Goal: Task Accomplishment & Management: Manage account settings

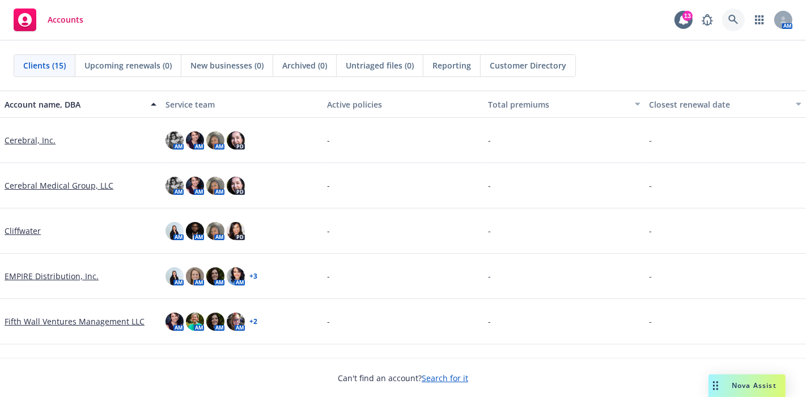
click at [728, 14] on link at bounding box center [733, 20] width 23 height 23
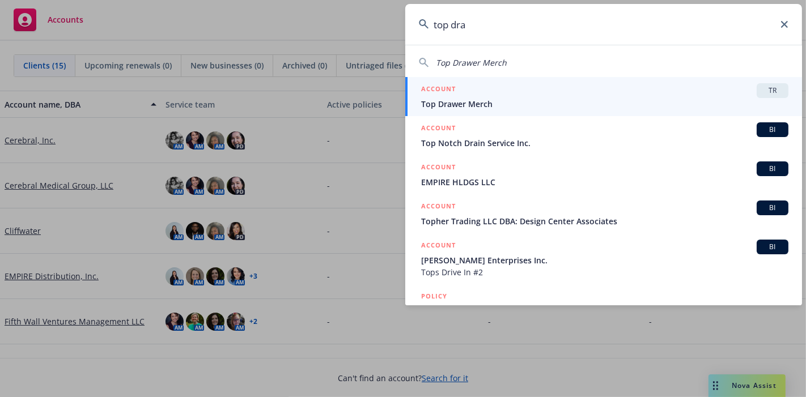
type input "top dra"
click at [643, 88] on div "ACCOUNT TR" at bounding box center [604, 90] width 367 height 15
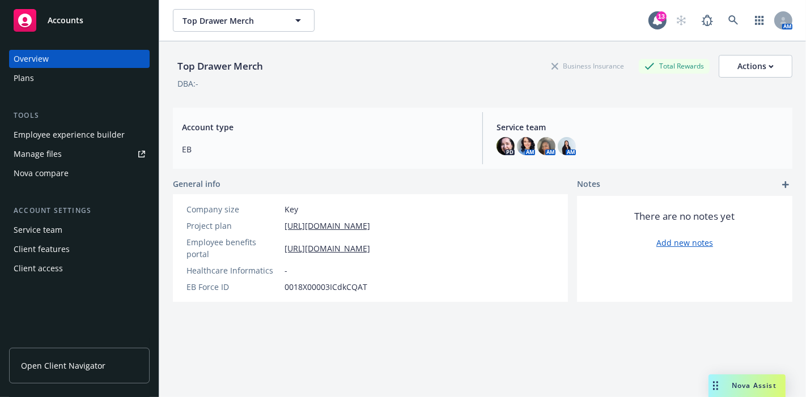
click at [88, 131] on div "Employee experience builder" at bounding box center [69, 135] width 111 height 18
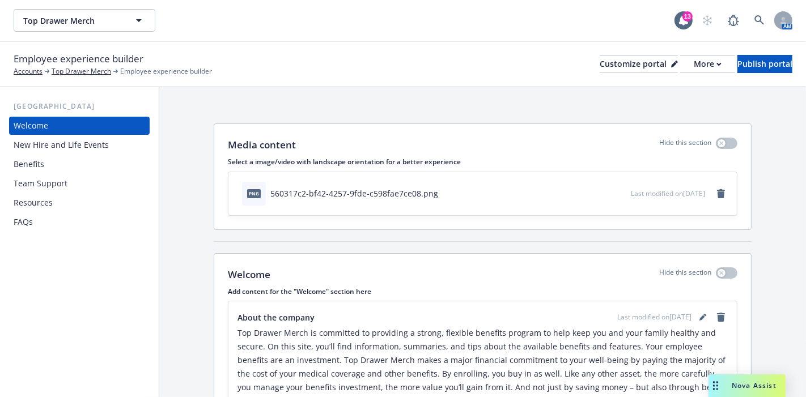
click at [26, 200] on div "Resources" at bounding box center [33, 203] width 39 height 18
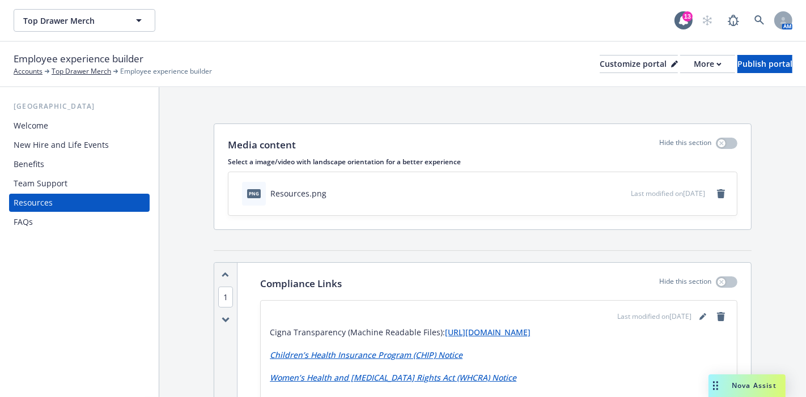
click at [77, 177] on div "Team Support" at bounding box center [80, 184] width 132 height 18
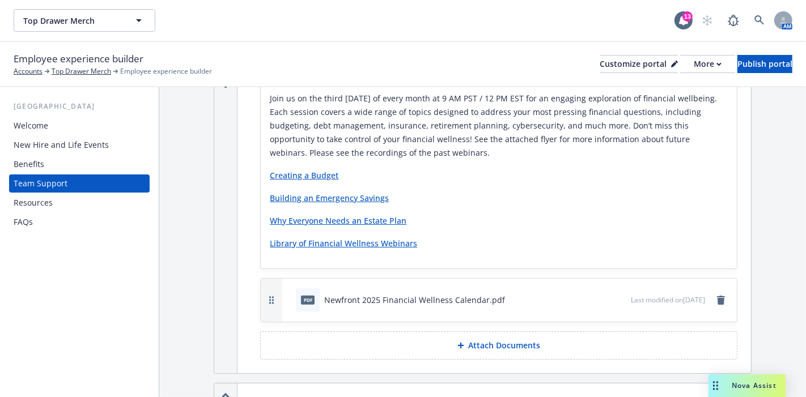
scroll to position [1007, 0]
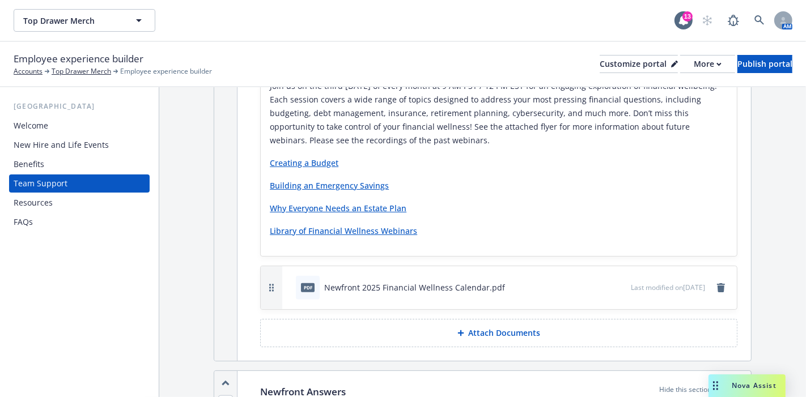
click at [431, 230] on p "Library of Financial Wellness Webinars" at bounding box center [499, 231] width 458 height 14
click at [413, 227] on link "Library of Financial Wellness Webinars" at bounding box center [343, 231] width 147 height 11
drag, startPoint x: 427, startPoint y: 222, endPoint x: 267, endPoint y: 225, distance: 159.9
click at [267, 225] on div "About the benefits Last modified on [DATE] Join us on the third [DATE] of every…" at bounding box center [499, 155] width 476 height 202
drag, startPoint x: 302, startPoint y: 226, endPoint x: 654, endPoint y: 213, distance: 351.7
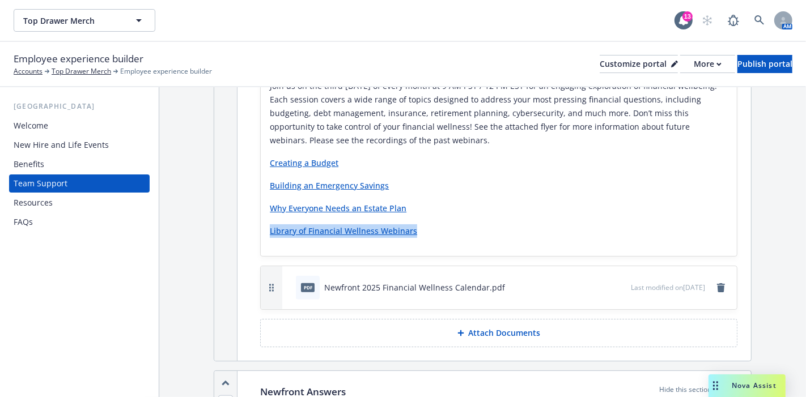
click at [654, 213] on div "Join us on the third [DATE] of every month at 9 AM PST / 12 PM EST for an engag…" at bounding box center [499, 158] width 458 height 159
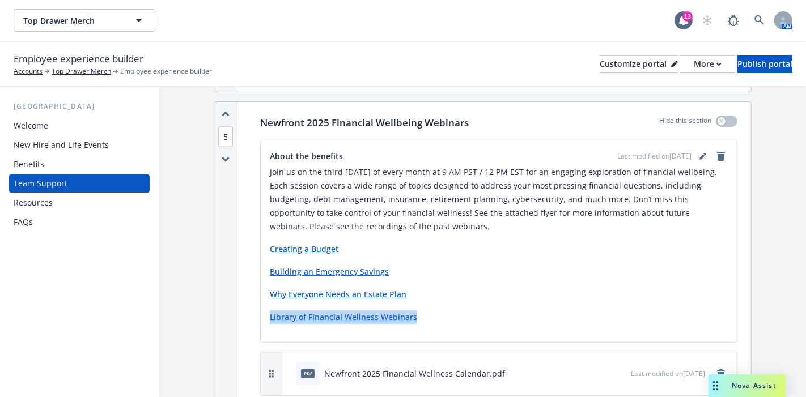
scroll to position [819, 0]
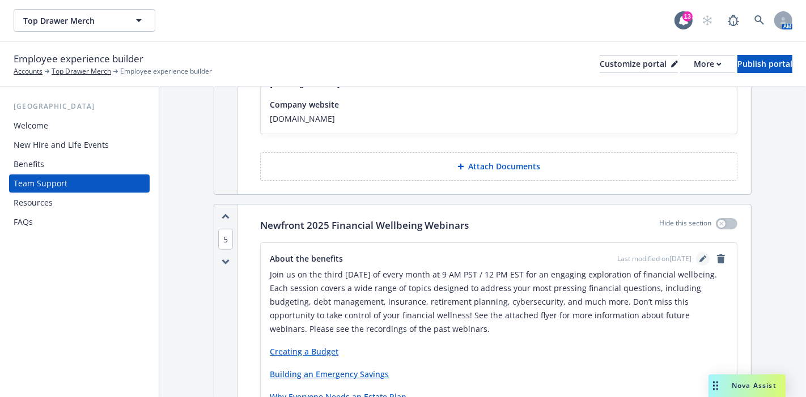
click at [700, 257] on icon "editPencil" at bounding box center [703, 260] width 6 height 6
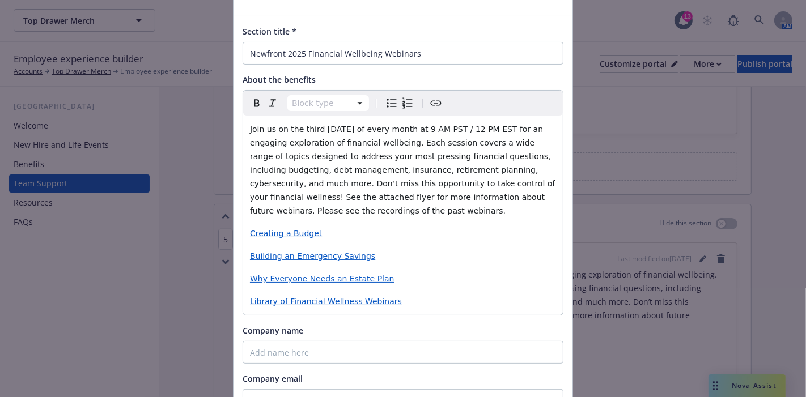
scroll to position [126, 0]
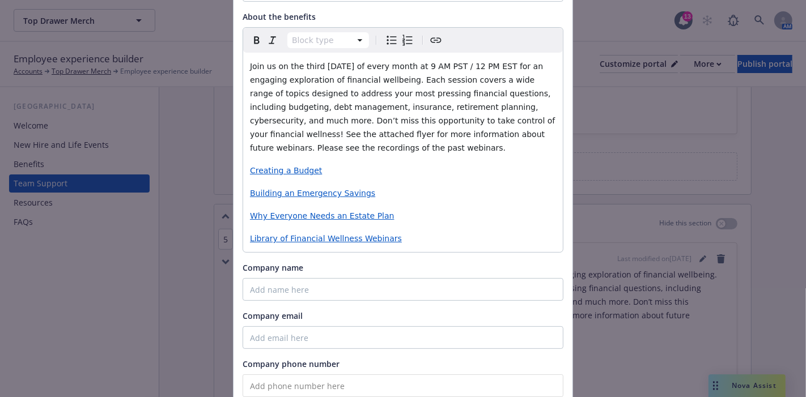
click at [391, 243] on p "Library of Financial Wellness Webinars" at bounding box center [403, 239] width 306 height 14
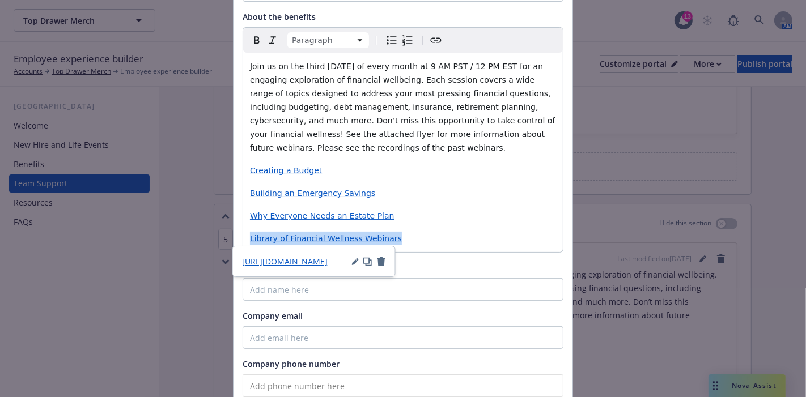
drag, startPoint x: 406, startPoint y: 242, endPoint x: 238, endPoint y: 239, distance: 169.0
click at [243, 239] on div "Paragraph Paragraph Heading 1 Heading 2 Heading 3 Heading 4 Heading 5 Heading 6…" at bounding box center [403, 140] width 321 height 226
click at [367, 261] on icon "button" at bounding box center [367, 261] width 9 height 9
click at [419, 222] on div "Join us on the third [DATE] of every month at 9 AM PST / 12 PM EST for an engag…" at bounding box center [403, 153] width 320 height 200
drag, startPoint x: 363, startPoint y: 231, endPoint x: 240, endPoint y: 234, distance: 123.1
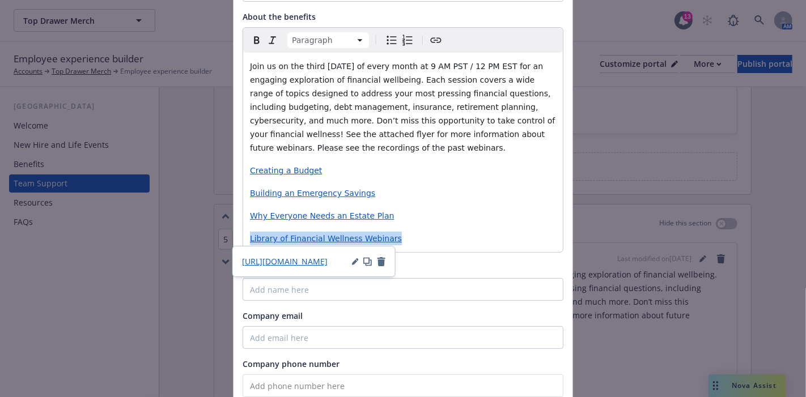
click at [243, 234] on div "Join us on the third [DATE] of every month at 9 AM PST / 12 PM EST for an engag…" at bounding box center [403, 153] width 320 height 200
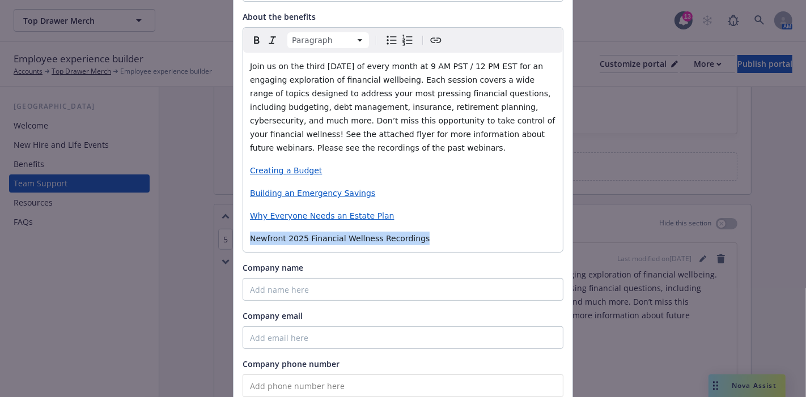
drag, startPoint x: 403, startPoint y: 239, endPoint x: 242, endPoint y: 241, distance: 161.0
click at [243, 241] on div "Join us on the third [DATE] of every month at 9 AM PST / 12 PM EST for an engag…" at bounding box center [403, 153] width 320 height 200
click at [432, 41] on icon "Create link" at bounding box center [436, 40] width 14 height 14
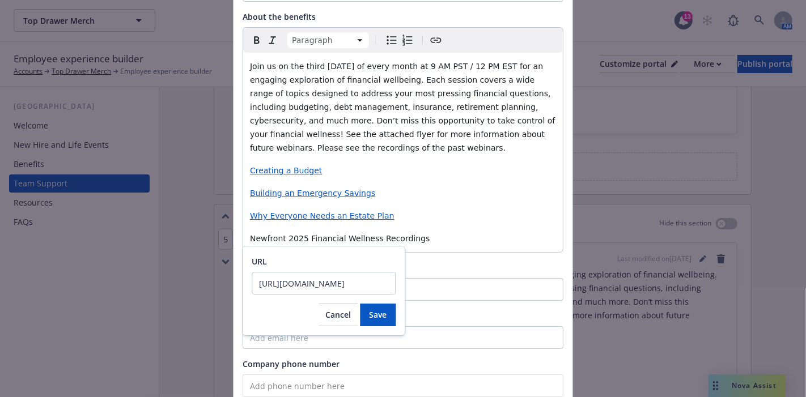
scroll to position [0, 60]
type input "[URL][DOMAIN_NAME]"
click at [391, 317] on button "Save" at bounding box center [378, 315] width 36 height 23
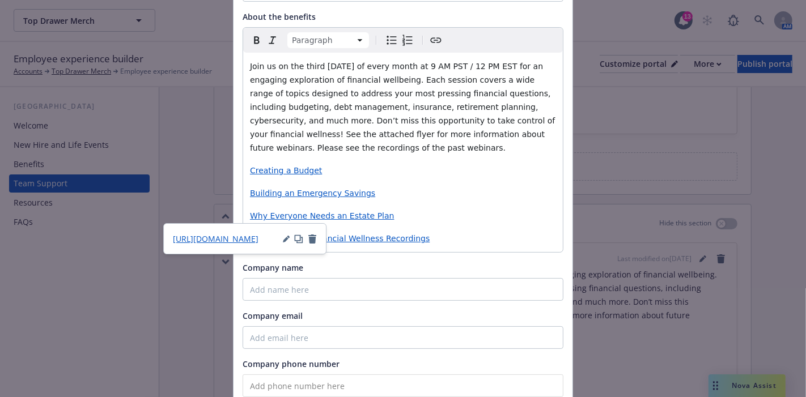
click at [470, 219] on p "Why Everyone Needs an Estate Plan" at bounding box center [403, 216] width 306 height 14
click at [505, 232] on p "Newfront 2025 Financial Wellness Recordings" at bounding box center [403, 239] width 306 height 14
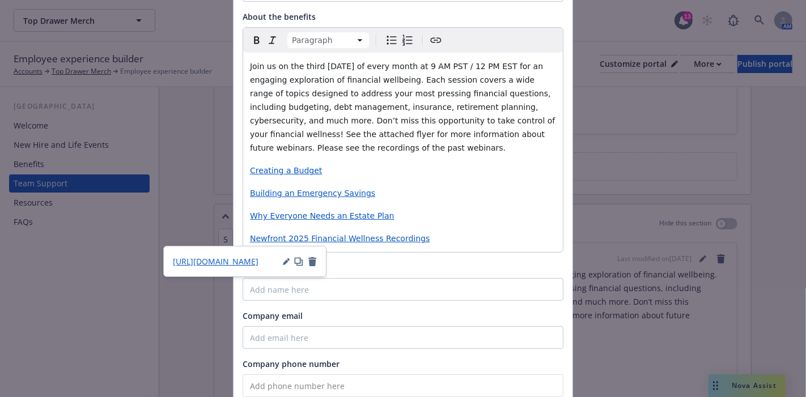
click at [446, 190] on p "Building an Emergency Savings" at bounding box center [403, 194] width 306 height 14
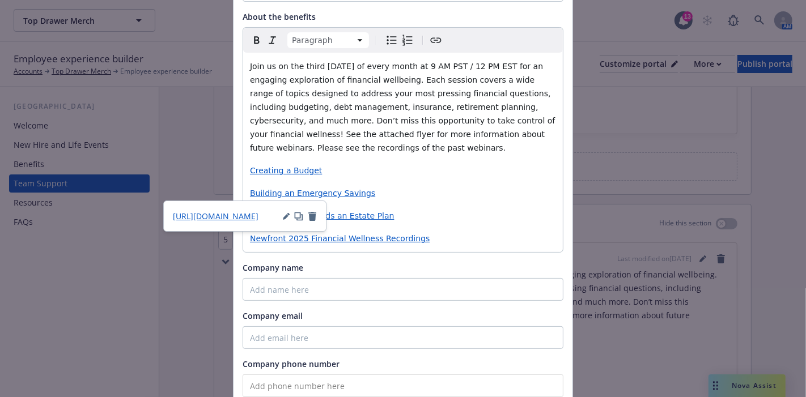
click at [464, 184] on div "Join us on the third [DATE] of every month at 9 AM PST / 12 PM EST for an engag…" at bounding box center [403, 153] width 320 height 200
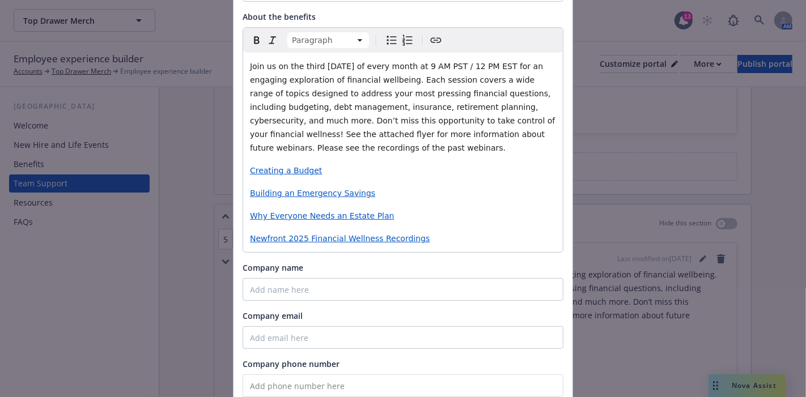
click at [309, 147] on p "Join us on the third [DATE] of every month at 9 AM PST / 12 PM EST for an engag…" at bounding box center [403, 107] width 306 height 95
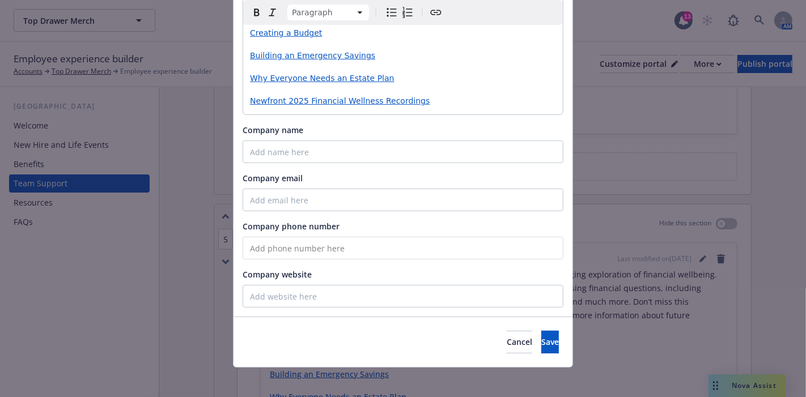
scroll to position [269, 0]
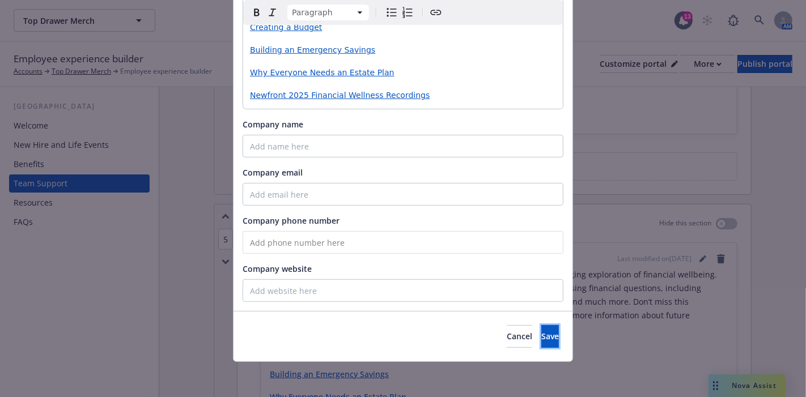
drag, startPoint x: 520, startPoint y: 337, endPoint x: 497, endPoint y: 289, distance: 53.3
click at [541, 337] on span "Save" at bounding box center [550, 336] width 18 height 11
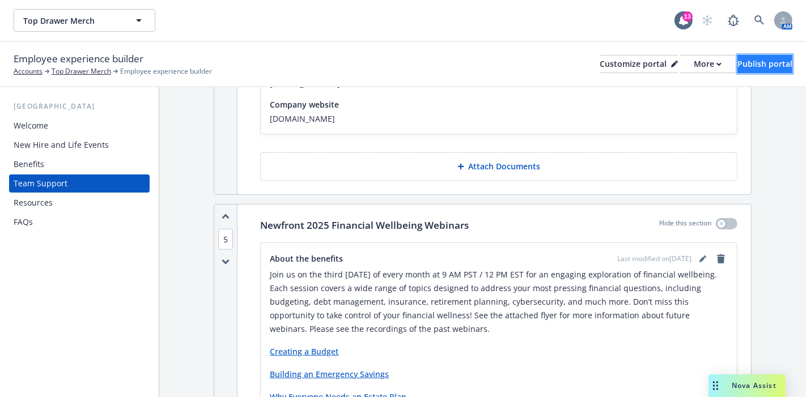
click at [747, 65] on div "Publish portal" at bounding box center [765, 64] width 55 height 17
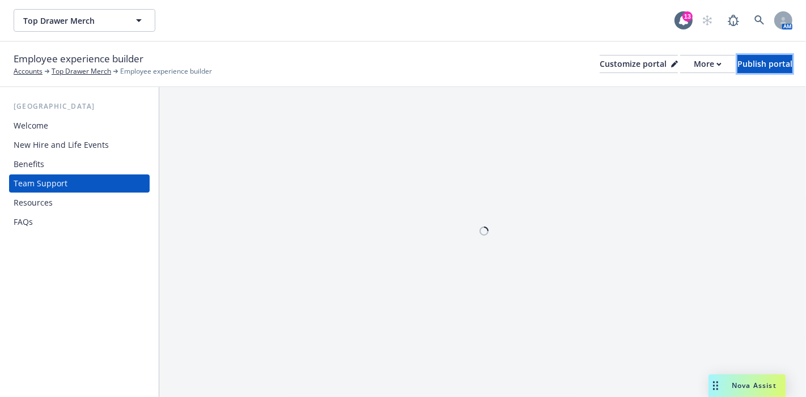
scroll to position [0, 0]
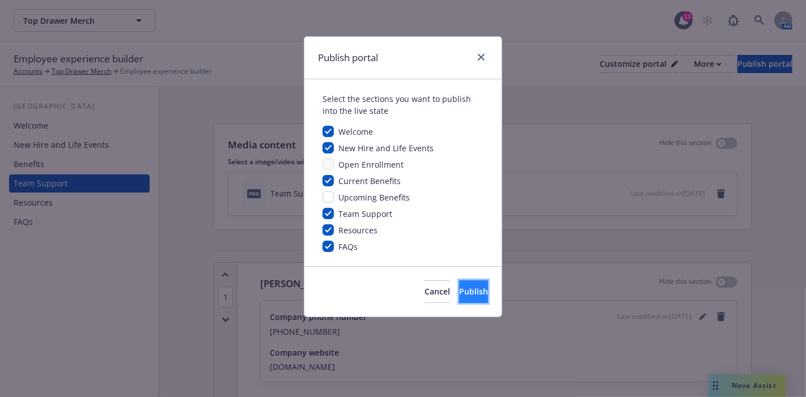
click at [461, 293] on span "Publish" at bounding box center [473, 291] width 29 height 11
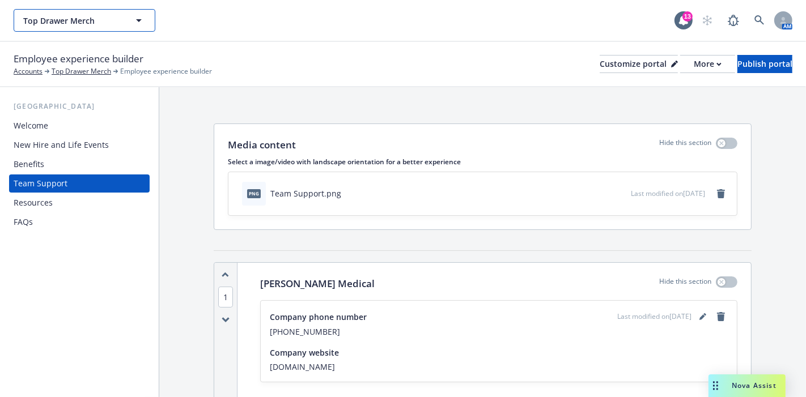
click at [141, 19] on icon "button" at bounding box center [139, 20] width 6 height 3
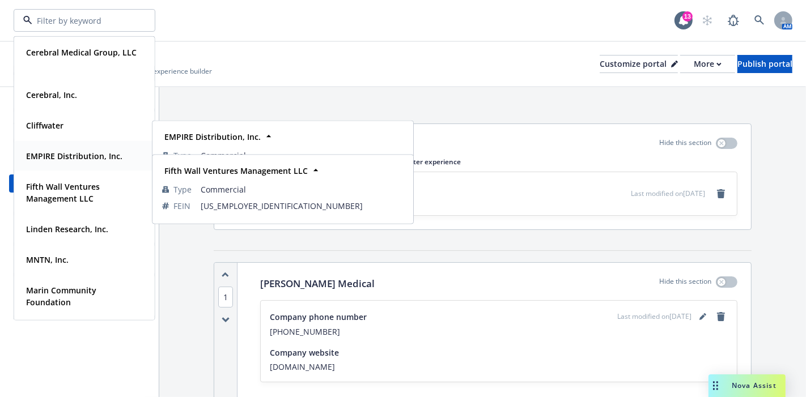
click at [83, 156] on strong "EMPIRE Distribution, Inc." at bounding box center [74, 156] width 96 height 11
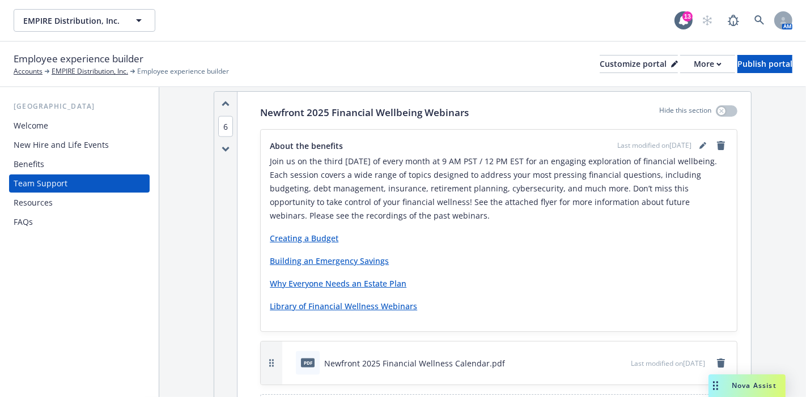
scroll to position [1134, 0]
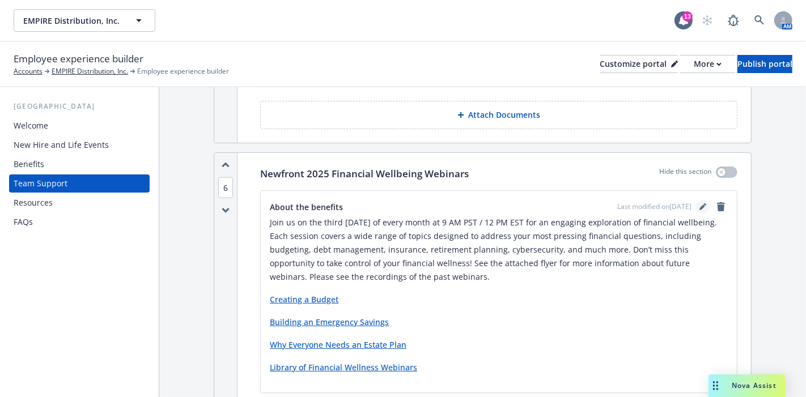
click at [700, 205] on icon "editPencil" at bounding box center [703, 208] width 6 height 6
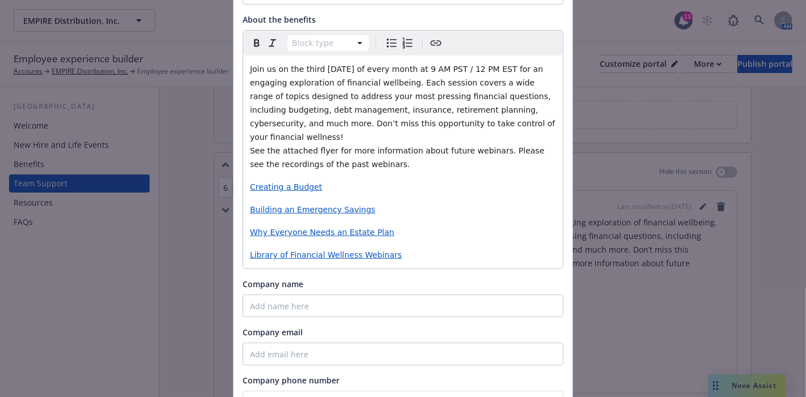
scroll to position [126, 0]
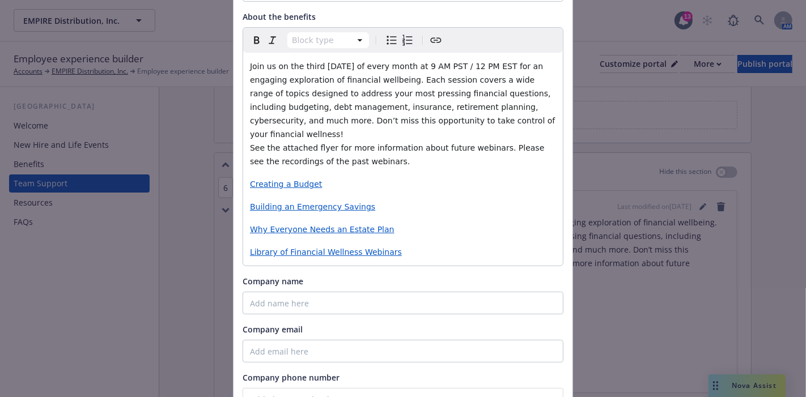
click at [402, 245] on p "Library of Financial Wellness Webinars" at bounding box center [403, 252] width 306 height 14
drag, startPoint x: 400, startPoint y: 239, endPoint x: 238, endPoint y: 238, distance: 162.1
click at [243, 238] on div "Paragraph Paragraph Heading 1 Heading 2 Heading 3 Heading 4 Heading 5 Heading 6…" at bounding box center [403, 146] width 321 height 239
click at [368, 261] on icon "button" at bounding box center [367, 261] width 9 height 9
click at [429, 223] on div "Join us on the third [DATE] of every month at 9 AM PST / 12 PM EST for an engag…" at bounding box center [403, 159] width 320 height 213
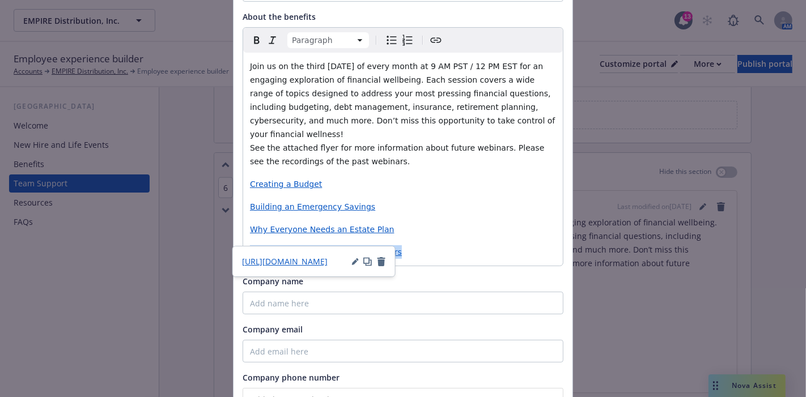
drag, startPoint x: 391, startPoint y: 242, endPoint x: 240, endPoint y: 237, distance: 150.9
click at [243, 237] on div "Join us on the third [DATE] of every month at 9 AM PST / 12 PM EST for an engag…" at bounding box center [403, 159] width 320 height 213
drag, startPoint x: 414, startPoint y: 240, endPoint x: 243, endPoint y: 243, distance: 170.7
click at [243, 243] on div "Join us on the third [DATE] of every month at 9 AM PST / 12 PM EST for an engag…" at bounding box center [403, 159] width 320 height 213
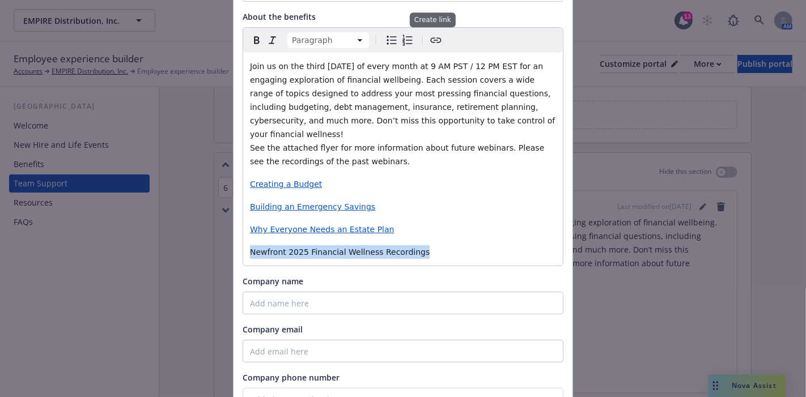
click at [429, 43] on icon "Create link" at bounding box center [436, 40] width 14 height 14
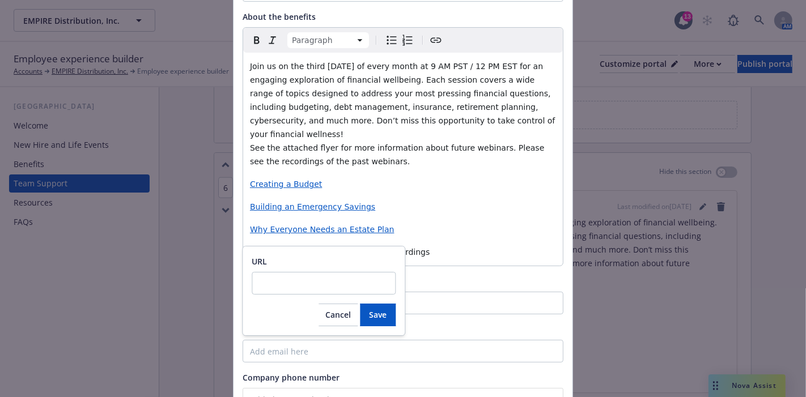
click at [311, 273] on input "URL" at bounding box center [324, 283] width 144 height 23
type input "[URL][DOMAIN_NAME]"
click at [378, 316] on span "Save" at bounding box center [378, 315] width 18 height 11
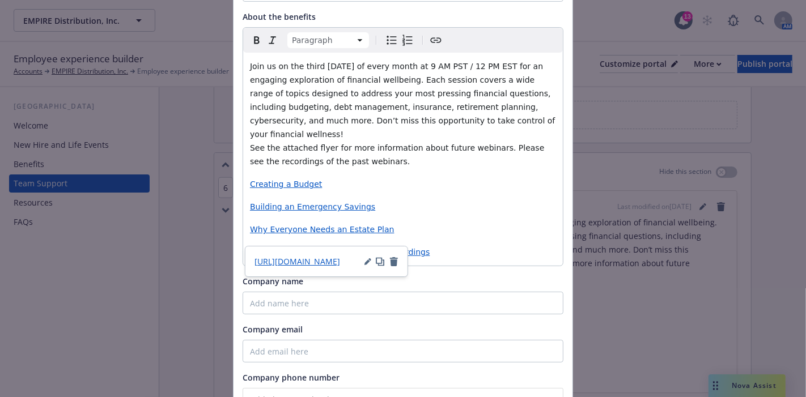
click at [461, 200] on div "Join us on the third [DATE] of every month at 9 AM PST / 12 PM EST for an engag…" at bounding box center [403, 159] width 320 height 213
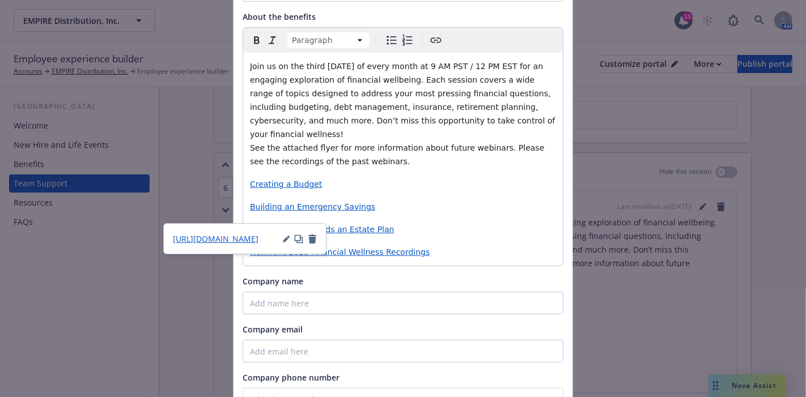
scroll to position [269, 0]
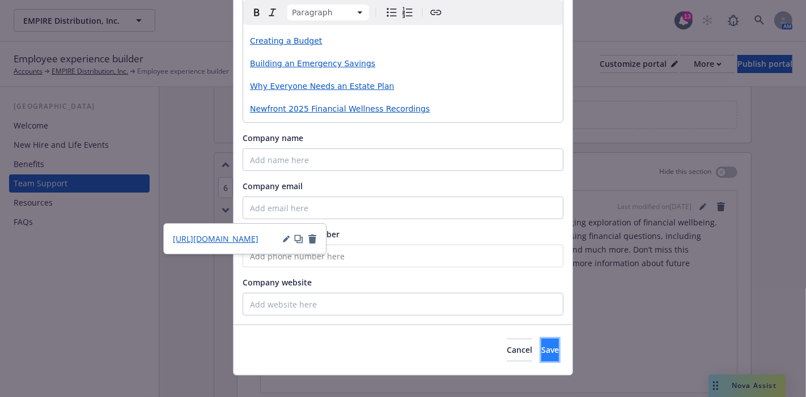
click at [541, 345] on span "Save" at bounding box center [550, 350] width 18 height 11
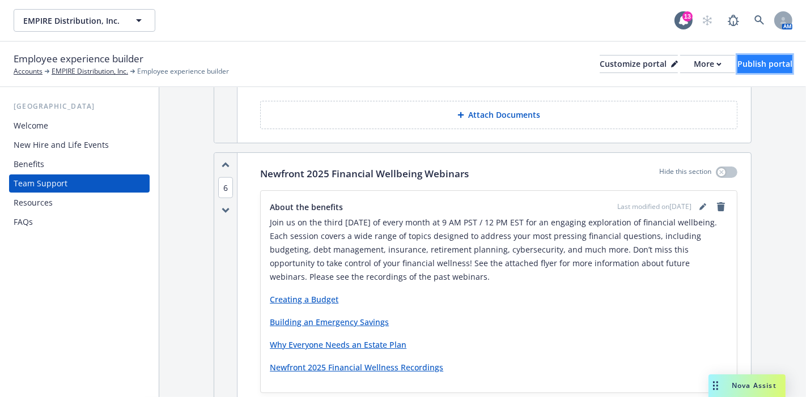
click at [738, 57] on div "Publish portal" at bounding box center [765, 64] width 55 height 17
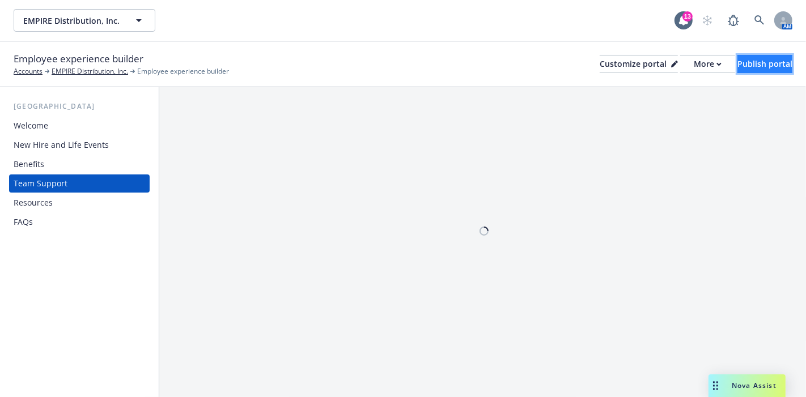
scroll to position [0, 0]
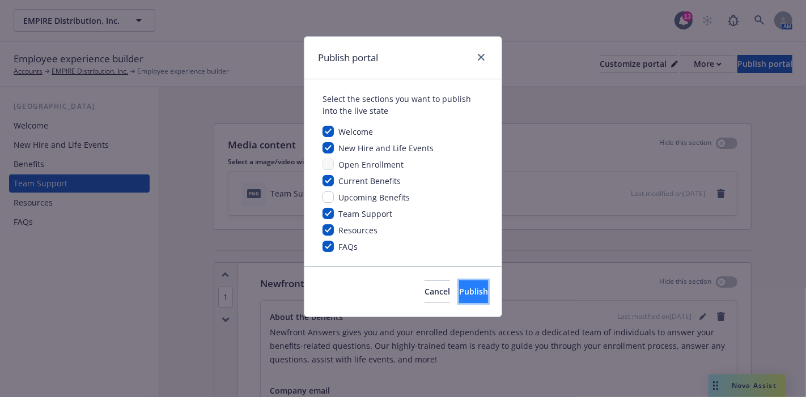
click at [459, 293] on span "Publish" at bounding box center [473, 291] width 29 height 11
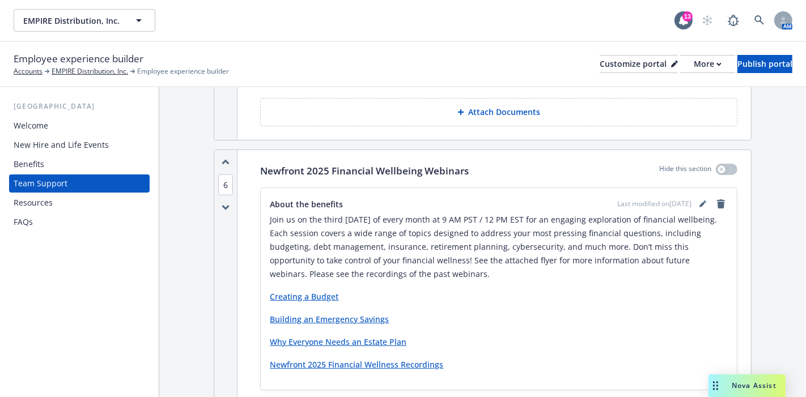
scroll to position [1134, 0]
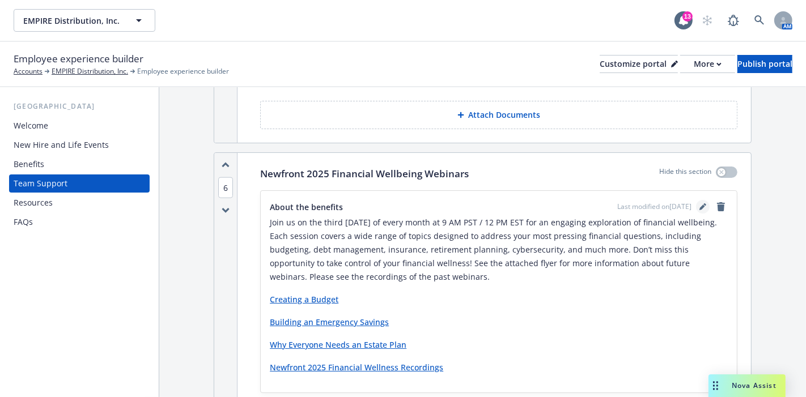
click at [696, 200] on link "editPencil" at bounding box center [703, 207] width 14 height 14
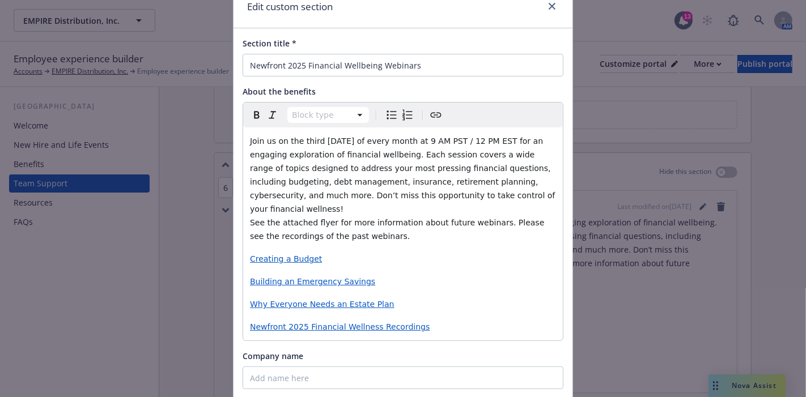
scroll to position [63, 0]
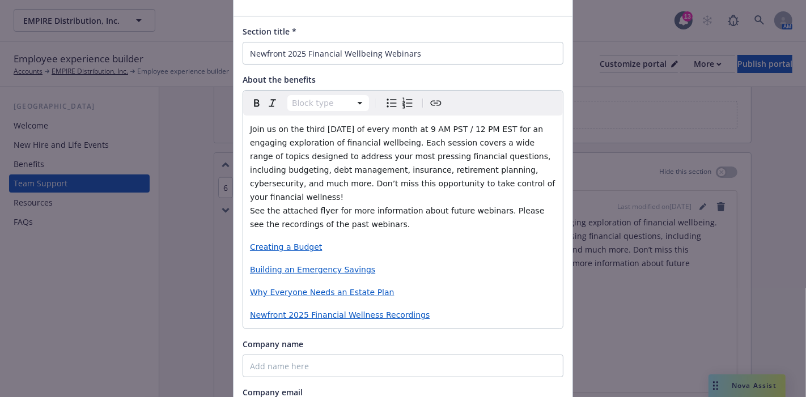
click at [350, 240] on p "Creating a Budget" at bounding box center [403, 247] width 306 height 14
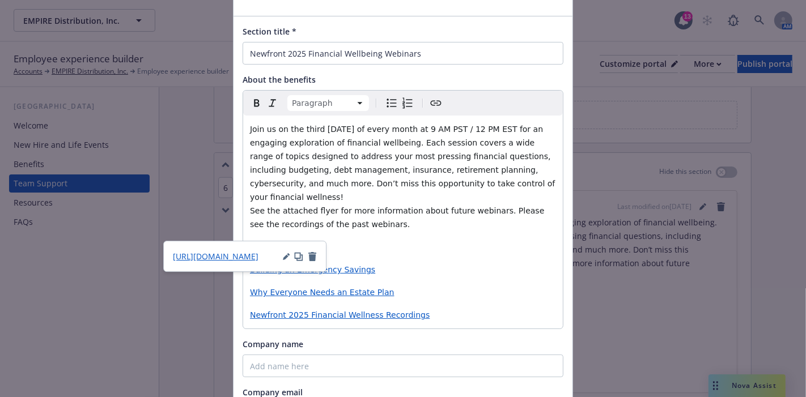
click at [321, 240] on p "Creating a Budget" at bounding box center [403, 247] width 306 height 14
click at [309, 264] on div "[URL][DOMAIN_NAME]" at bounding box center [244, 256] width 163 height 31
click at [312, 256] on icon "button" at bounding box center [312, 256] width 8 height 9
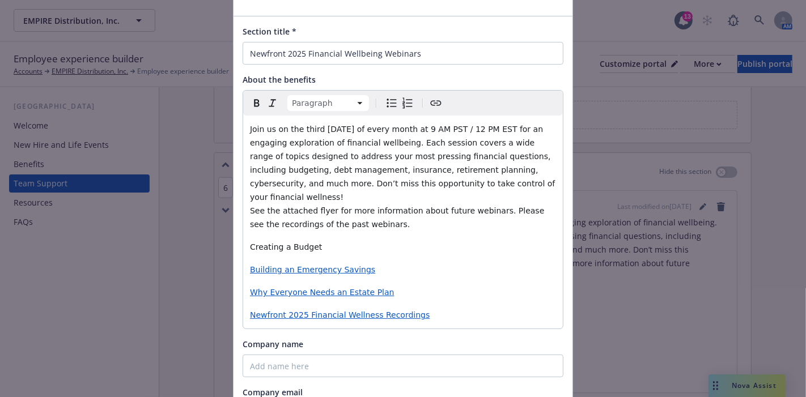
click at [371, 265] on div "Join us on the third [DATE] of every month at 9 AM PST / 12 PM EST for an engag…" at bounding box center [403, 222] width 320 height 213
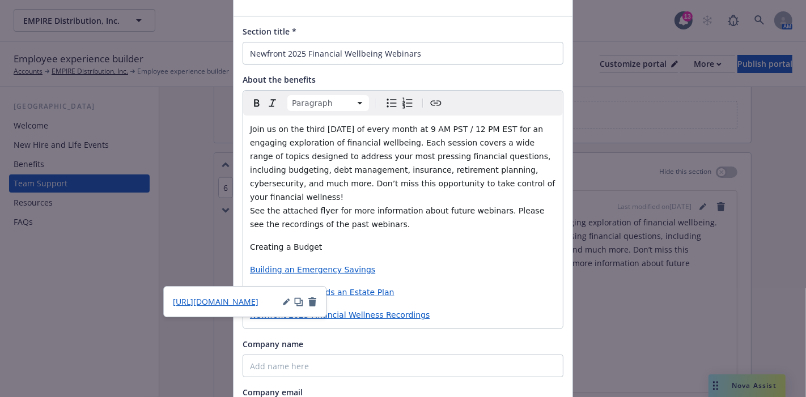
click at [359, 263] on p "Building an Emergency Savings" at bounding box center [403, 270] width 306 height 14
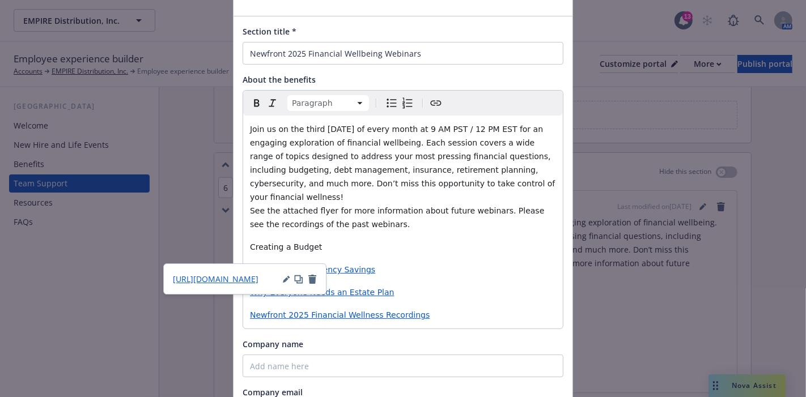
click at [315, 280] on icon "button" at bounding box center [312, 279] width 8 height 9
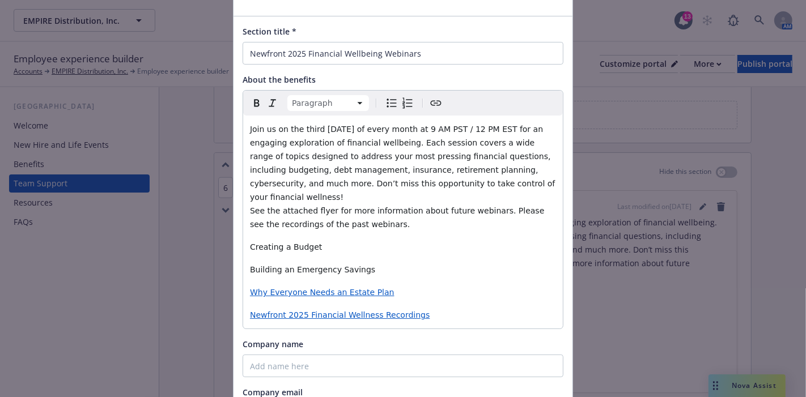
click at [368, 288] on span "Why Everyone Needs an Estate Plan" at bounding box center [322, 292] width 145 height 9
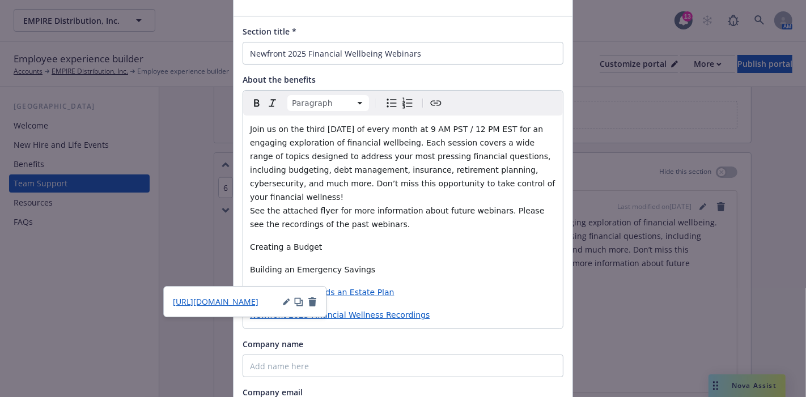
click at [382, 286] on p "Why Everyone Needs an Estate Plan" at bounding box center [403, 293] width 306 height 14
click at [311, 303] on icon "button" at bounding box center [312, 302] width 8 height 9
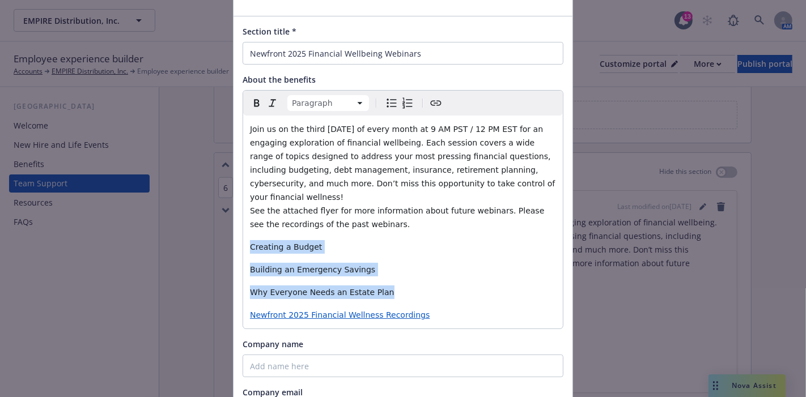
drag, startPoint x: 358, startPoint y: 276, endPoint x: 242, endPoint y: 232, distance: 124.3
click at [243, 232] on div "Join us on the third [DATE] of every month at 9 AM PST / 12 PM EST for an engag…" at bounding box center [403, 222] width 320 height 213
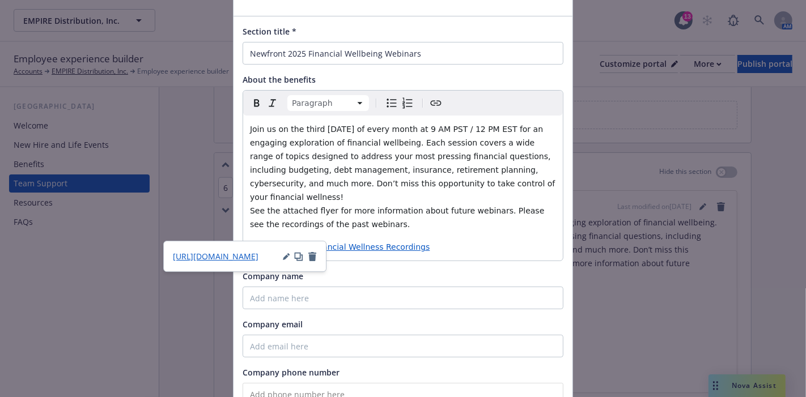
click at [476, 240] on p "Newfront 2025 Financial Wellness Recordings" at bounding box center [403, 247] width 306 height 14
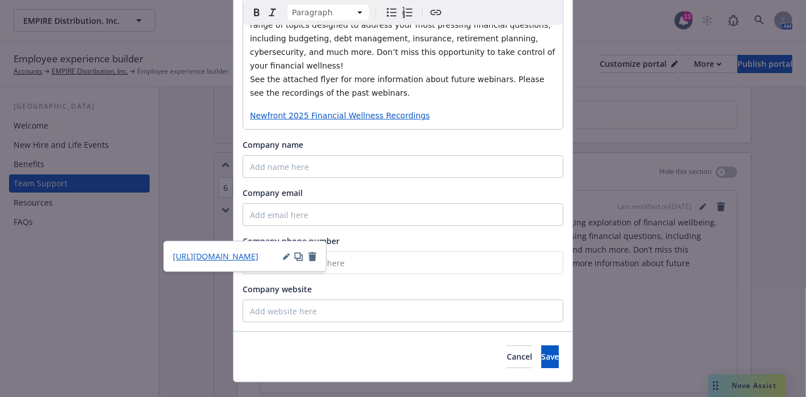
scroll to position [201, 0]
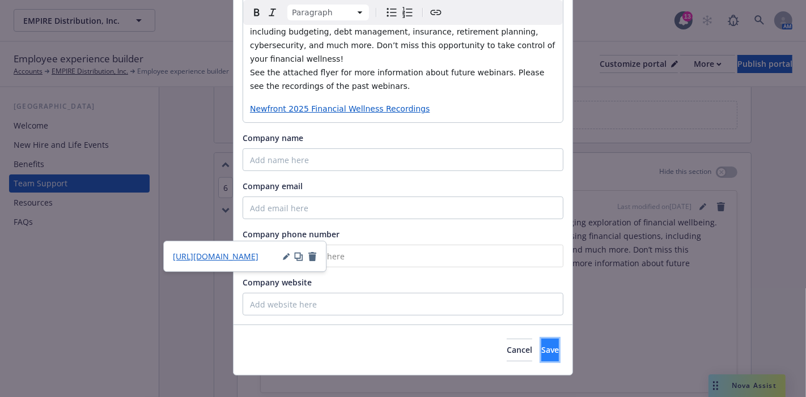
click at [541, 345] on span "Save" at bounding box center [550, 350] width 18 height 11
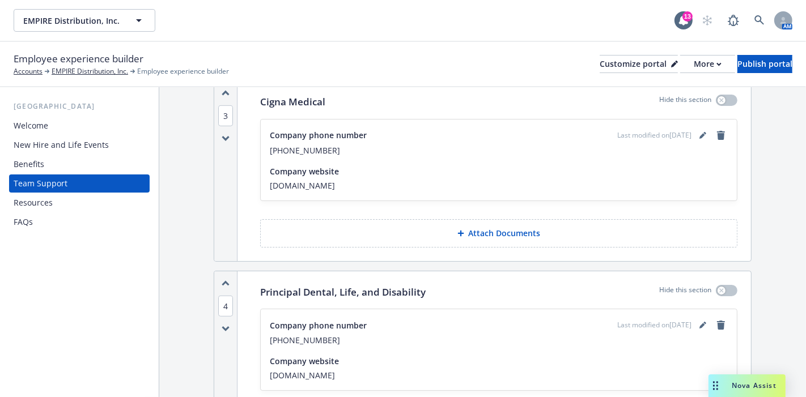
scroll to position [630, 0]
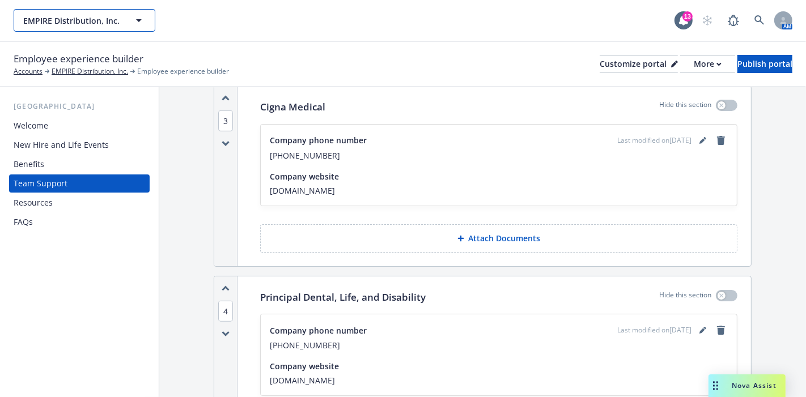
drag, startPoint x: 142, startPoint y: 18, endPoint x: 125, endPoint y: 23, distance: 18.3
click at [142, 18] on icon "button" at bounding box center [139, 21] width 14 height 14
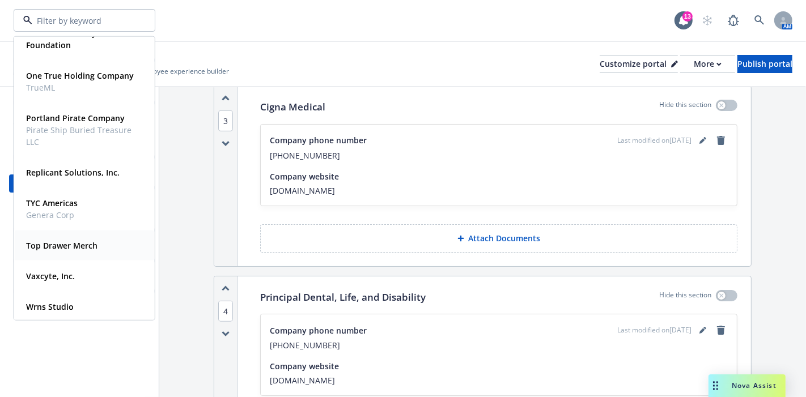
scroll to position [259, 0]
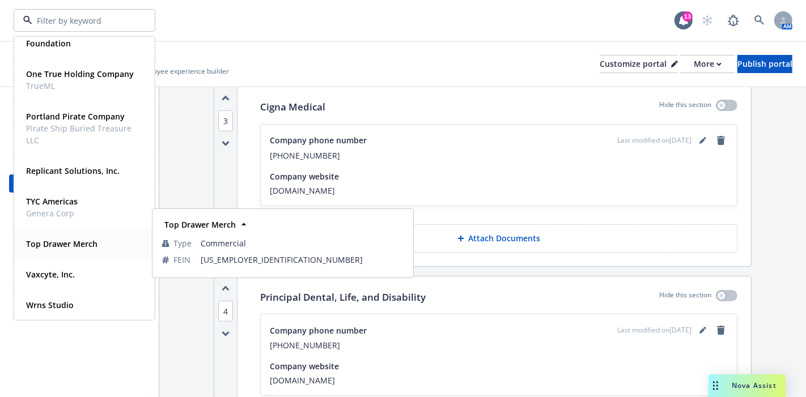
click at [68, 244] on strong "Top Drawer Merch" at bounding box center [61, 244] width 71 height 11
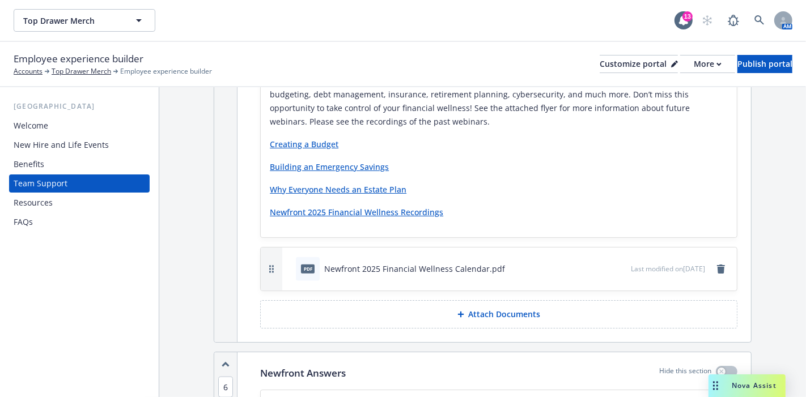
scroll to position [1060, 0]
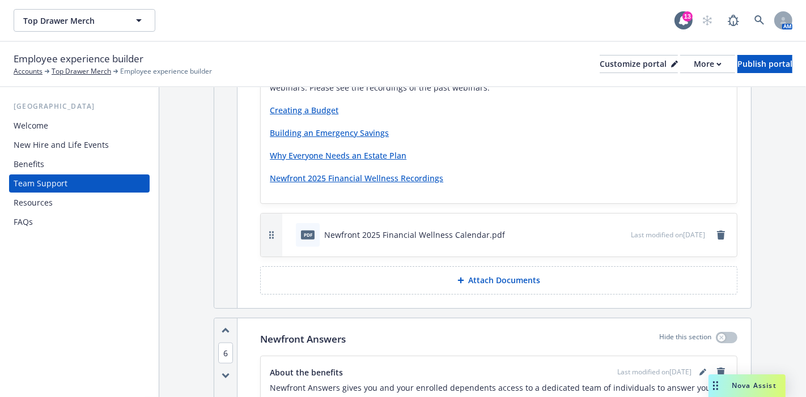
click at [294, 107] on link "Creating a Budget" at bounding box center [304, 110] width 69 height 11
drag, startPoint x: 296, startPoint y: 107, endPoint x: 545, endPoint y: 133, distance: 250.9
click at [539, 133] on p "Building an Emergency Savings" at bounding box center [499, 133] width 458 height 14
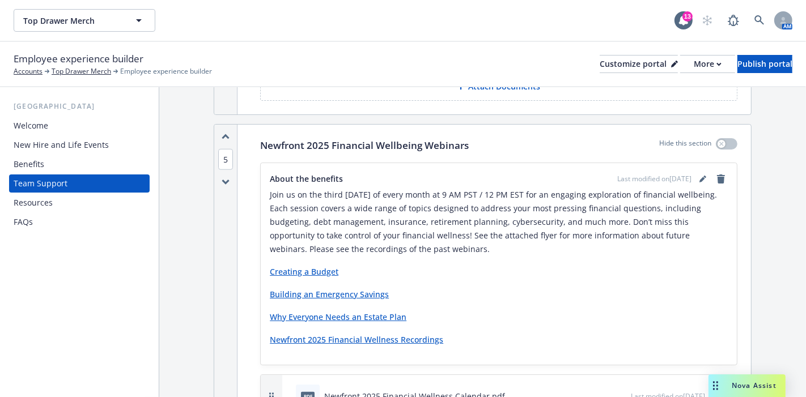
scroll to position [871, 0]
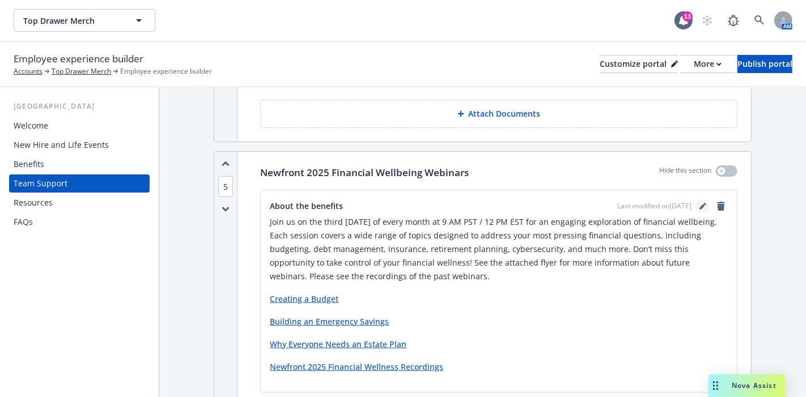
click at [700, 203] on icon "editPencil" at bounding box center [703, 206] width 7 height 7
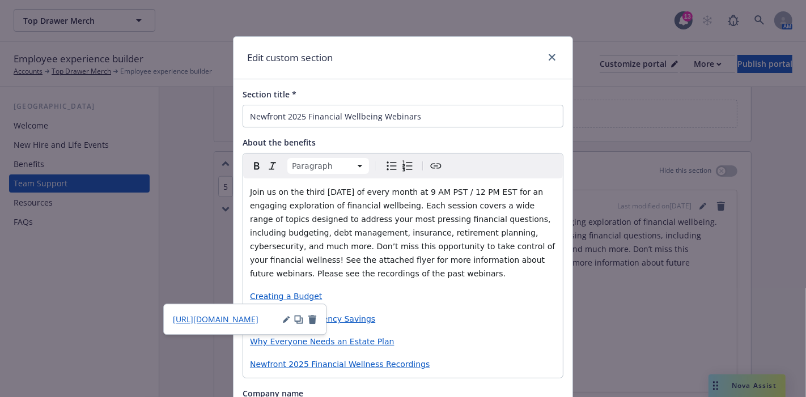
click at [339, 299] on p "Creating a Budget" at bounding box center [403, 297] width 306 height 14
click at [299, 317] on icon "button" at bounding box center [298, 319] width 9 height 9
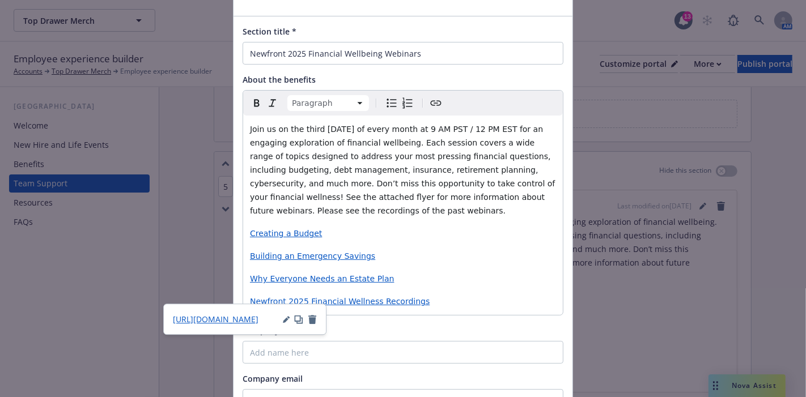
scroll to position [0, 0]
